Goal: Find specific page/section: Find specific page/section

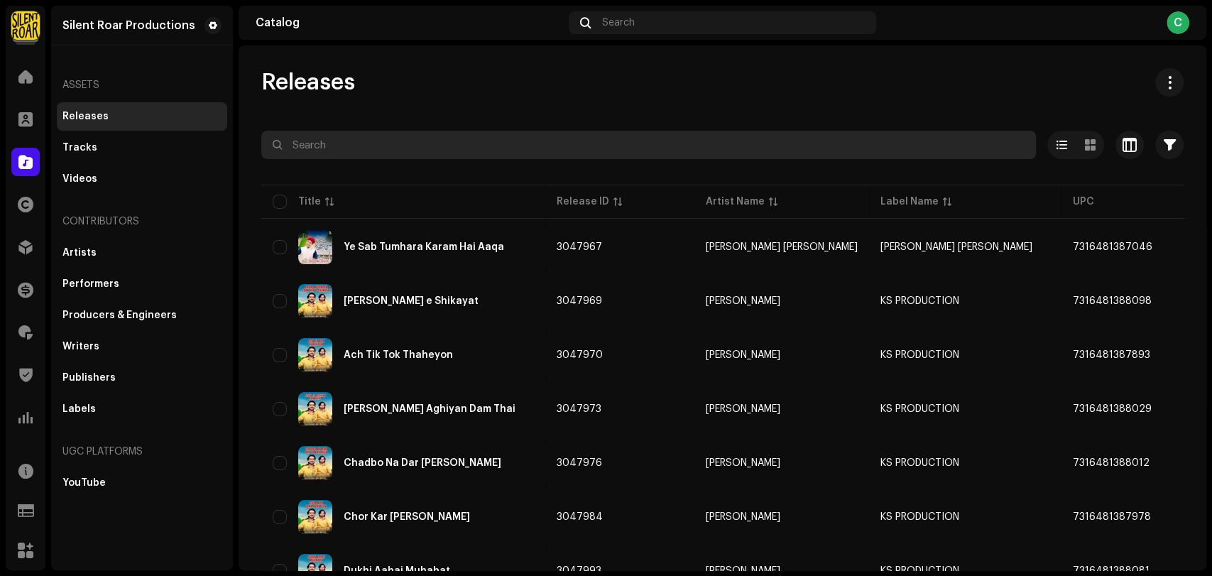
click at [386, 149] on input "text" at bounding box center [648, 145] width 775 height 28
paste input "7316481356653"
type input "7316481356653"
